Goal: Share content: Share content

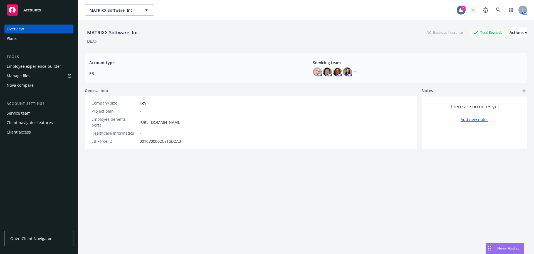
click at [18, 66] on div "Employee experience builder" at bounding box center [34, 66] width 55 height 9
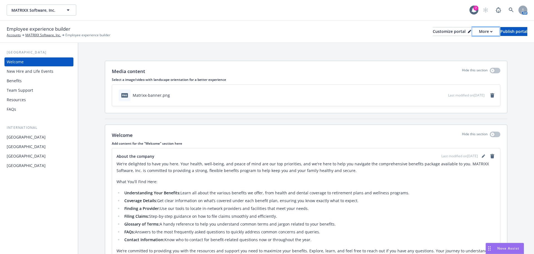
click at [479, 30] on div "More" at bounding box center [486, 31] width 14 height 8
click at [456, 56] on link "Copy portal link" at bounding box center [456, 55] width 51 height 11
